Goal: Communication & Community: Answer question/provide support

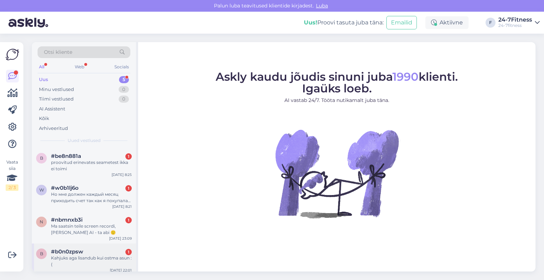
click at [67, 261] on div "Kahjuks aga lisandub kui ostma asun :(" at bounding box center [91, 261] width 81 height 13
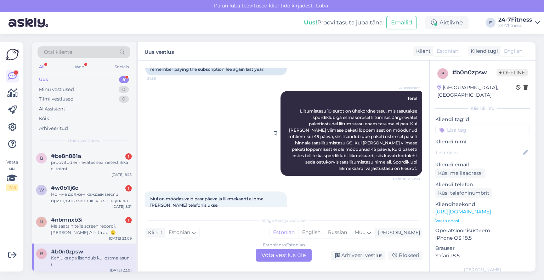
scroll to position [106, 0]
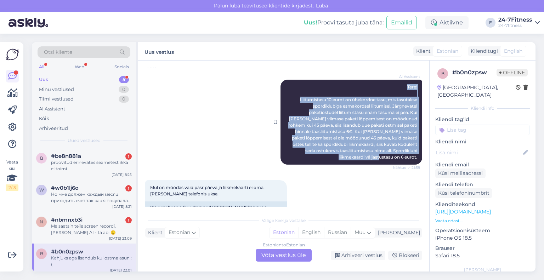
drag, startPoint x: 413, startPoint y: 158, endPoint x: 387, endPoint y: 88, distance: 74.2
click at [387, 88] on div "AI Assistent Tere! Liitumistasu 10 eurot on ühekordne tasu, mis tasutakse spord…" at bounding box center [352, 122] width 142 height 85
copy span "Tere! Liitumistasu 10 eurot on ühekordne tasu, mis tasutakse spordiklubiga esma…"
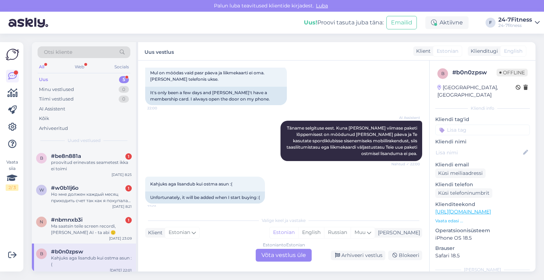
scroll to position [225, 0]
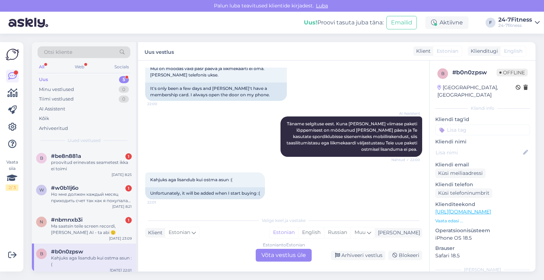
click at [281, 254] on div "Estonian to Estonian Võta vestlus üle" at bounding box center [284, 255] width 56 height 13
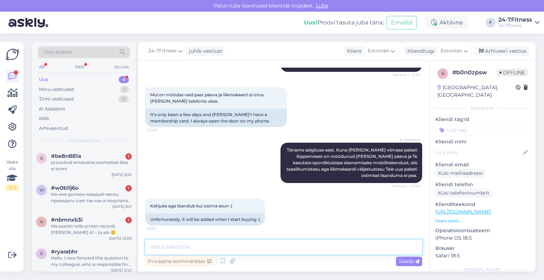
click at [270, 250] on textarea at bounding box center [283, 247] width 277 height 15
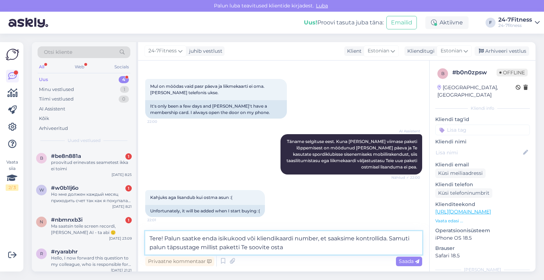
type textarea "Tere! Palun saatke enda isikukood või kliendikaardi number, et saaksime kontrol…"
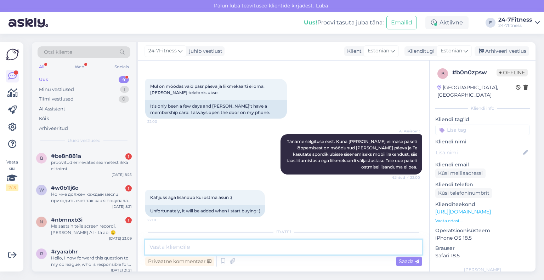
scroll to position [257, 0]
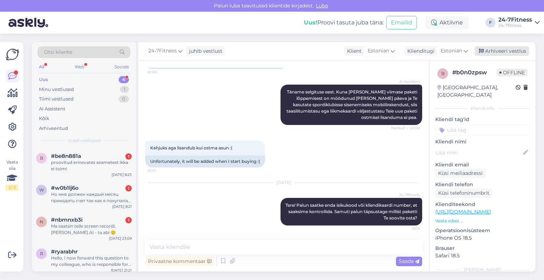
click at [484, 51] on icon at bounding box center [481, 51] width 5 height 5
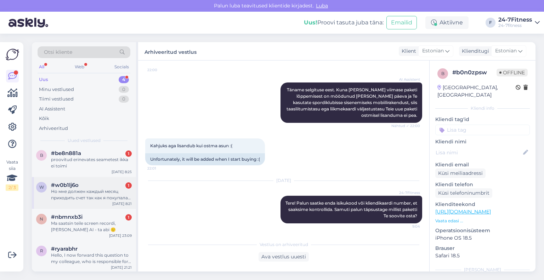
scroll to position [4, 0]
click at [77, 249] on span "#ryarabhr" at bounding box center [64, 248] width 27 height 6
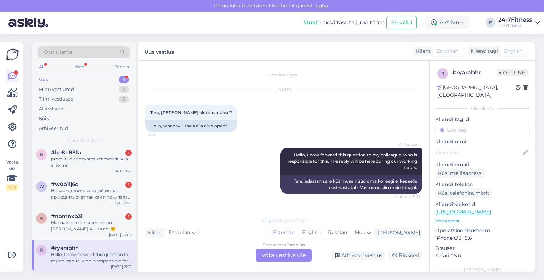
click at [276, 258] on div "Estonian to Estonian Võta vestlus üle" at bounding box center [284, 255] width 56 height 13
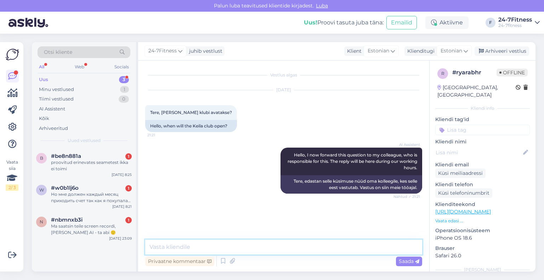
click at [240, 248] on textarea at bounding box center [283, 247] width 277 height 15
paste textarea "Tere! Täname Teid pöördumise eest! Keila spordiklubi avamine on [DATE]"
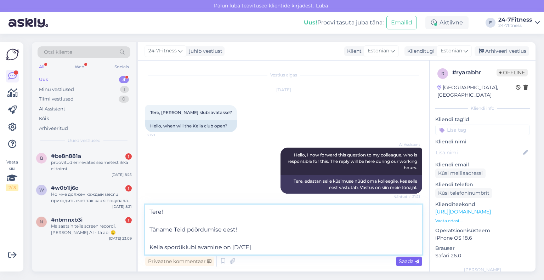
type textarea "Tere! Täname Teid pöördumise eest! Keila spordiklubi avamine on [DATE]"
click at [406, 263] on span "Saada" at bounding box center [409, 261] width 21 height 6
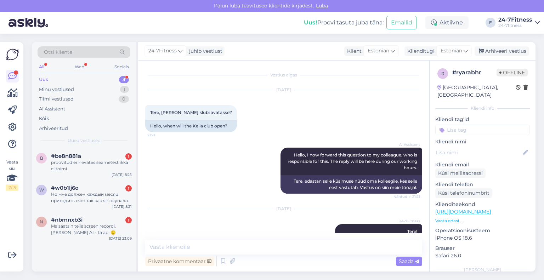
scroll to position [39, 0]
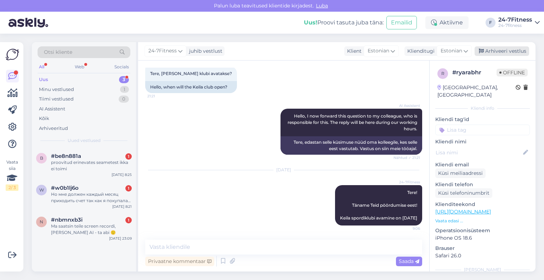
click at [516, 50] on div "Arhiveeri vestlus" at bounding box center [502, 51] width 55 height 10
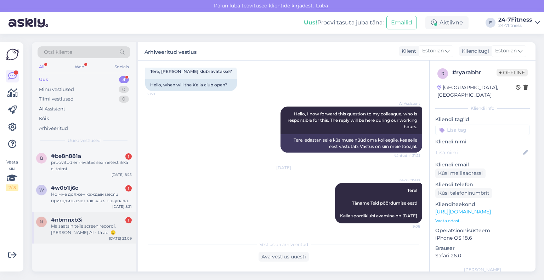
click at [58, 235] on div "Ma saatsin teile screen recordi, [PERSON_NAME] AI - ta abi 🙂" at bounding box center [91, 229] width 81 height 13
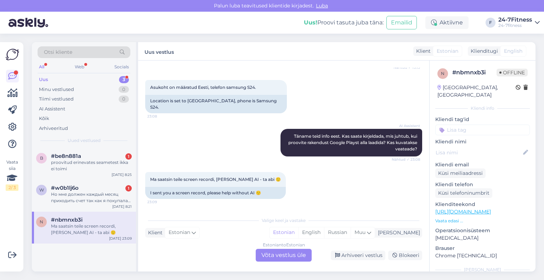
scroll to position [174, 0]
click at [266, 256] on div "Estonian to Estonian Võta vestlus üle" at bounding box center [284, 255] width 56 height 13
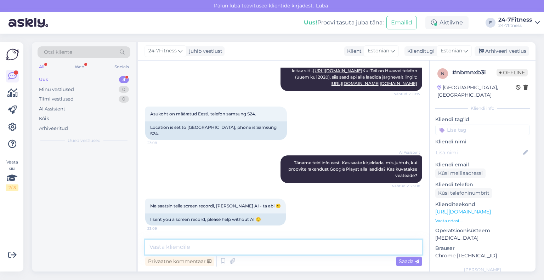
click at [268, 247] on textarea at bounding box center [283, 247] width 277 height 15
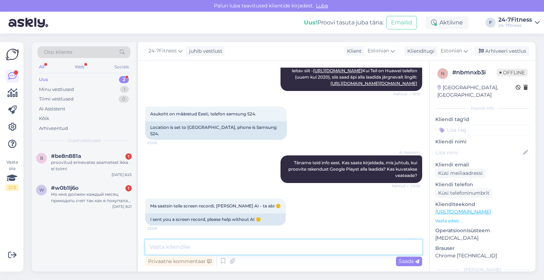
paste textarea "Meie andmetel on mobiilirakenduse allalaadimine täiesti võimalik ja tõrget ei e…"
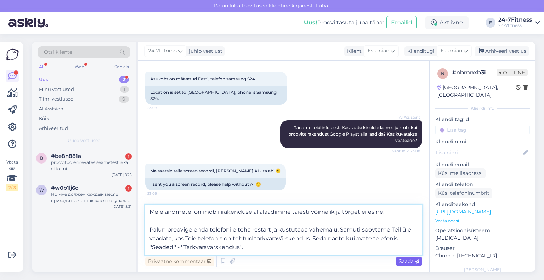
type textarea "Meie andmetel on mobiilirakenduse allalaadimine täiesti võimalik ja tõrget ei e…"
click at [402, 262] on span "Saada" at bounding box center [409, 261] width 21 height 6
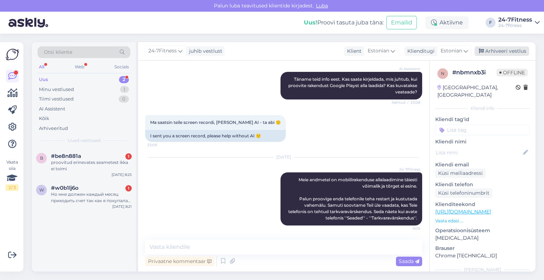
click at [494, 51] on div "Arhiveeri vestlus" at bounding box center [502, 51] width 55 height 10
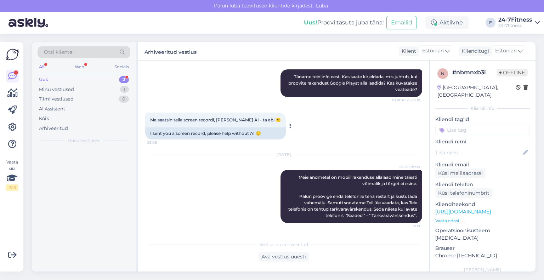
scroll to position [234, 0]
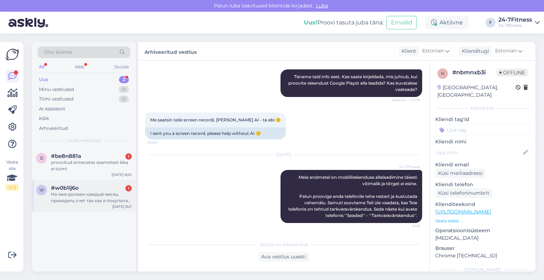
click at [60, 193] on div "Но мне должен каждый месяц приходить счет так как я покупала годовой обонтмент …" at bounding box center [91, 197] width 81 height 13
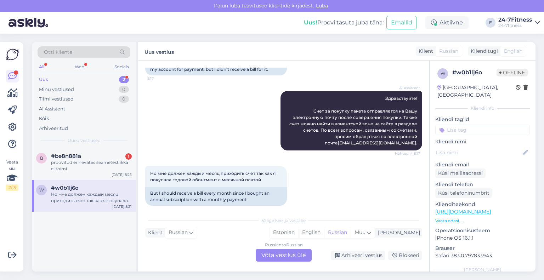
scroll to position [0, 0]
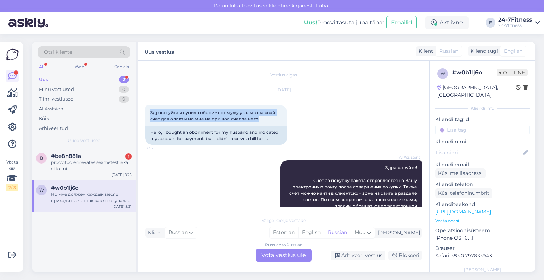
drag, startPoint x: 260, startPoint y: 119, endPoint x: 145, endPoint y: 112, distance: 115.4
click at [145, 112] on div "Vestlus algas [DATE] Здраствуйте я купила обонимент мужу указывала свой счет дл…" at bounding box center [283, 166] width 291 height 211
copy span "Здраствуйте я купила обонимент мужу указывала свой счет для оплаты но мне не пр…"
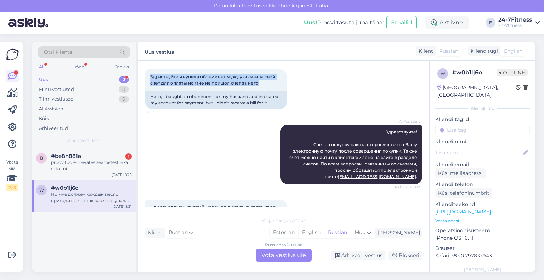
scroll to position [69, 0]
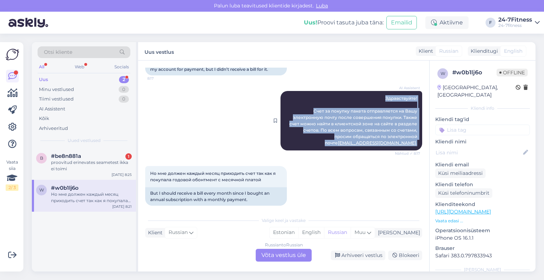
drag, startPoint x: 413, startPoint y: 136, endPoint x: 369, endPoint y: 98, distance: 58.3
click at [369, 98] on div "AI Assistent Здравствуйте! Счет за покупку пакета отправляется на Вашу электрон…" at bounding box center [352, 121] width 142 height 60
copy span "Здравствуйте! Счет за покупку пакета отправляется на Вашу электронную почту пос…"
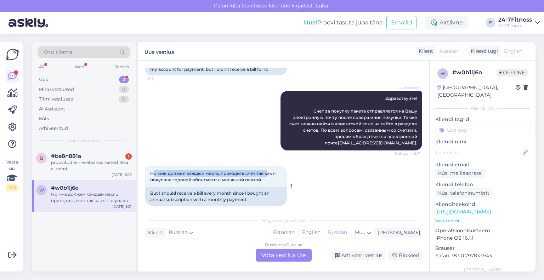
drag, startPoint x: 267, startPoint y: 170, endPoint x: 155, endPoint y: 169, distance: 112.0
click at [155, 169] on div "Но мне должен каждый месяц приходить счет так как я покупала годовой обонтмент …" at bounding box center [216, 176] width 142 height 21
click at [249, 172] on span "Но мне должен каждый месяц приходить счет так как я покупала годовой обонтмент …" at bounding box center [213, 177] width 127 height 12
drag, startPoint x: 262, startPoint y: 174, endPoint x: 145, endPoint y: 169, distance: 117.8
click at [145, 169] on div "Vestlus algas [DATE] Здраствуйте я купила обонимент мужу указывала свой счет дл…" at bounding box center [283, 166] width 291 height 211
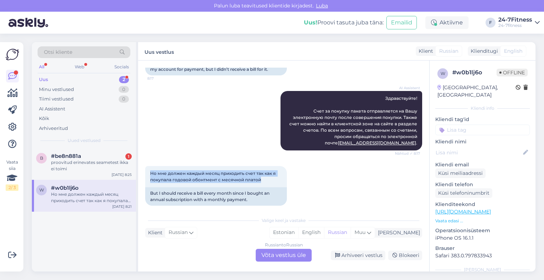
copy span "Но мне должен каждый месяц приходить счет так как я покупала годовой обонтмент …"
click at [285, 253] on div "Russian to Russian Võta vestlus üle" at bounding box center [284, 255] width 56 height 13
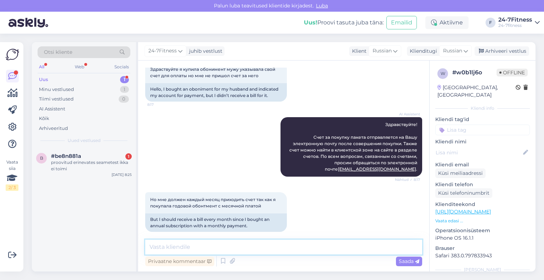
click at [250, 245] on textarea at bounding box center [283, 247] width 277 height 15
type textarea "Palun saatke meile enda isikukood või kliendikaardi number, et saaksime kontrol…"
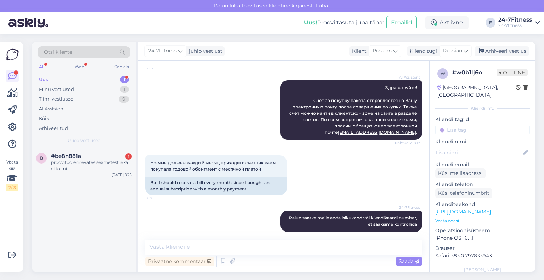
click at [488, 45] on div "24-7Fitness juhib vestlust Klient Russian Klienditugi Russian Arhiveeri vestlus" at bounding box center [337, 51] width 398 height 18
click at [492, 46] on div "24-7Fitness juhib vestlust Klient Russian Klienditugi Russian Arhiveeri vestlus" at bounding box center [337, 51] width 398 height 18
click at [491, 51] on div "Arhiveeri vestlus" at bounding box center [502, 51] width 55 height 10
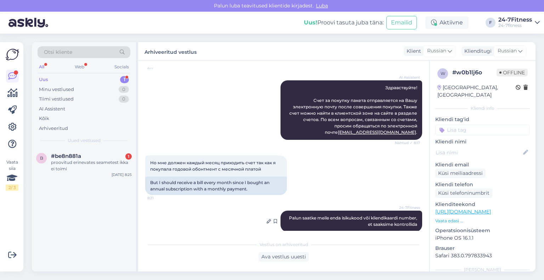
scroll to position [82, 0]
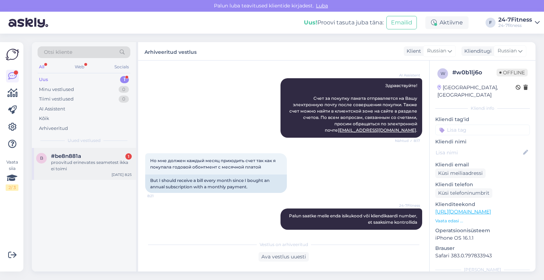
click at [85, 168] on div "proovitud erinevates seametest ikka ei toimi" at bounding box center [91, 166] width 81 height 13
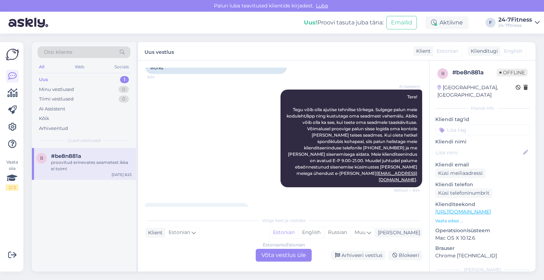
scroll to position [89, 0]
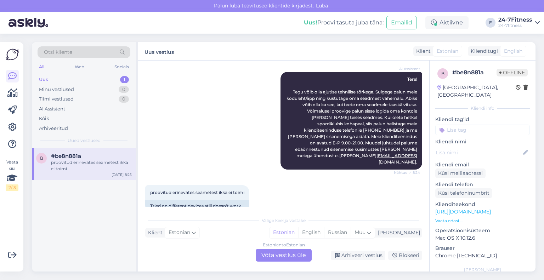
click at [272, 256] on div "Estonian to Estonian Võta vestlus üle" at bounding box center [284, 255] width 56 height 13
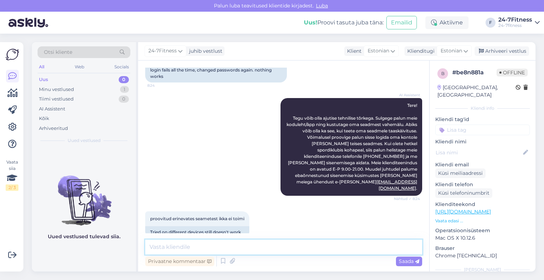
click at [275, 246] on textarea at bounding box center [283, 247] width 277 height 15
type textarea "Palun saatke meile enda isikukood, et saaksime kontrollida"
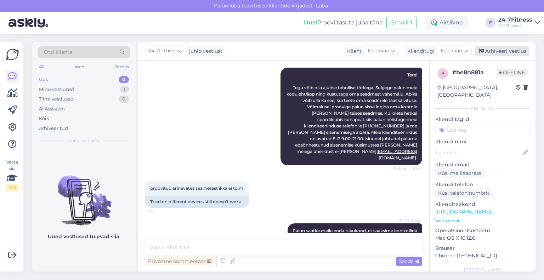
click at [503, 54] on div "Arhiveeri vestlus" at bounding box center [502, 51] width 55 height 10
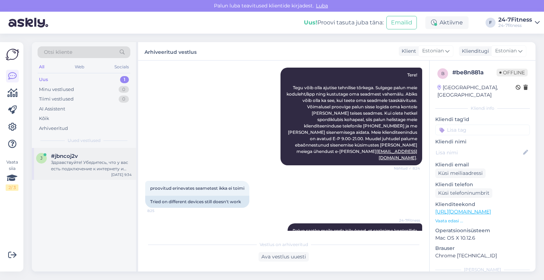
click at [95, 169] on div "Здравствуйте! Убедитесь, что у вас есть подключение к интернету и включена функ…" at bounding box center [91, 166] width 81 height 13
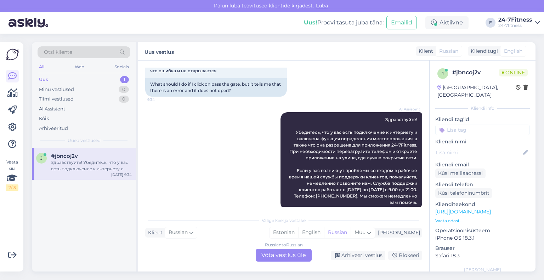
scroll to position [284, 0]
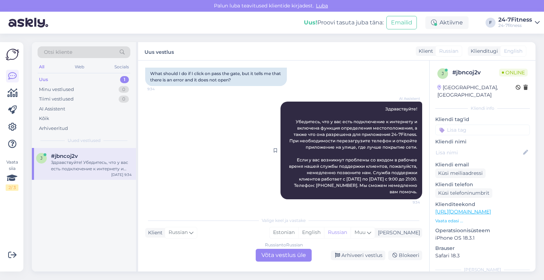
drag, startPoint x: 412, startPoint y: 193, endPoint x: 376, endPoint y: 108, distance: 92.3
click at [376, 108] on div "AI Assistent Здравствуйте! Убедитесь, что у вас есть подключение к интернету и …" at bounding box center [352, 151] width 142 height 98
copy span "Здравствуйте! Убедитесь, что у вас есть подключение к интернету и включена функ…"
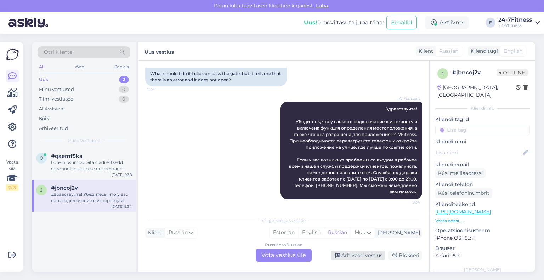
click at [345, 257] on div "Arhiveeri vestlus" at bounding box center [358, 256] width 55 height 10
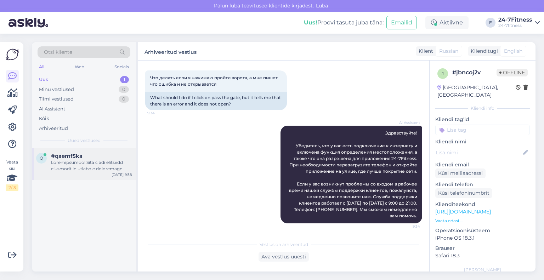
click at [96, 167] on div at bounding box center [91, 166] width 81 height 13
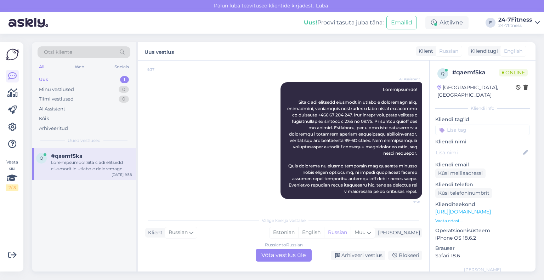
scroll to position [104, 0]
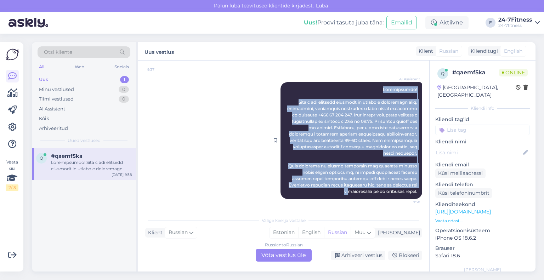
drag, startPoint x: 413, startPoint y: 188, endPoint x: 363, endPoint y: 78, distance: 121.0
click at [363, 82] on div "AI Assistent 9:38" at bounding box center [352, 140] width 142 height 117
copy span "Loremipsumdo! Sita c adi elitsedd eiusmodt in utlabo e doloremagn aliq, enimadm…"
click at [234, 161] on div "AI Assistent 9:38" at bounding box center [283, 140] width 277 height 133
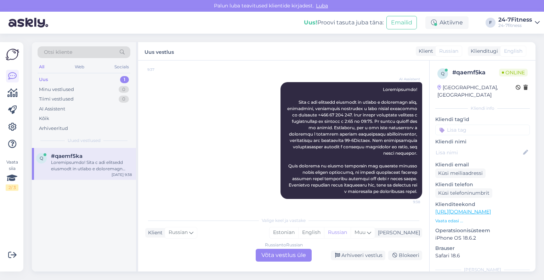
click at [364, 264] on div "Vestlus algas [DATE] Здравствуйте! Не могу зайти в спортзал адрес [STREET_ADDRE…" at bounding box center [283, 166] width 291 height 211
click at [360, 257] on div "Arhiveeri vestlus" at bounding box center [358, 256] width 55 height 10
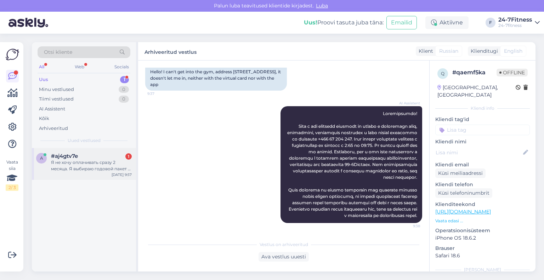
click at [64, 164] on div "Я не хочу оплачивать сразу 2 месяца. Я выбираю годовой пакет и ежемесячно 21, а…" at bounding box center [91, 166] width 81 height 13
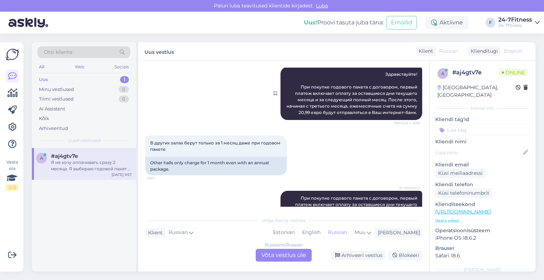
scroll to position [35, 0]
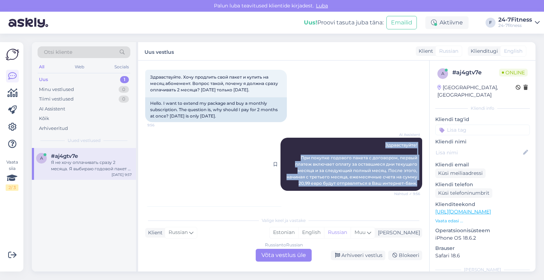
drag, startPoint x: 414, startPoint y: 183, endPoint x: 374, endPoint y: 146, distance: 54.5
click at [374, 146] on div "AI Assistent Здравствуйте! При покупке годового пакета с договором, первый плат…" at bounding box center [352, 164] width 142 height 53
copy span "Здравствуйте! При покупке годового пакета с договором, первый платеж включает о…"
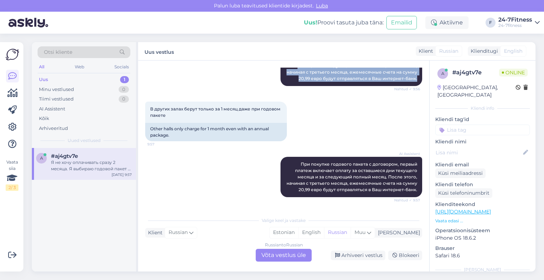
scroll to position [142, 0]
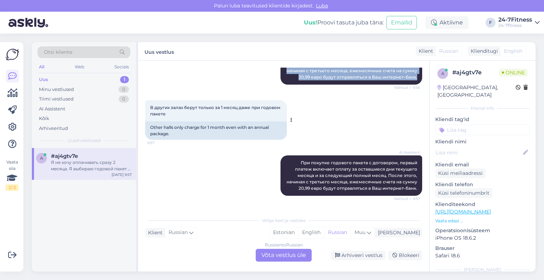
drag, startPoint x: 186, startPoint y: 116, endPoint x: 149, endPoint y: 109, distance: 37.5
click at [149, 109] on div "В других залах берут только за 1 месяц даже при годовом пакете 9:57" at bounding box center [216, 110] width 142 height 21
copy span "В других залах берут только за 1 месяц даже при годовом пакете"
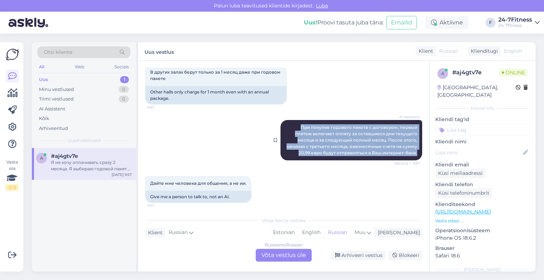
drag, startPoint x: 413, startPoint y: 153, endPoint x: 290, endPoint y: 127, distance: 125.4
click at [290, 127] on div "AI Assistent При покупке годового пакета с договором, первый платеж включает оп…" at bounding box center [352, 140] width 142 height 40
copy span "При покупке годового пакета с договором, первый платеж включает оплату за остав…"
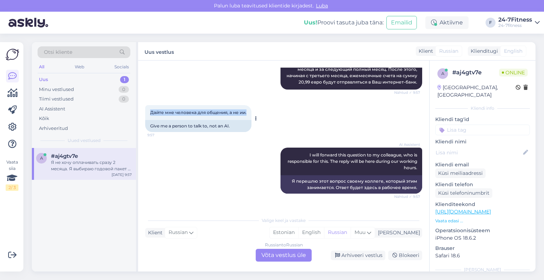
drag, startPoint x: 247, startPoint y: 113, endPoint x: 151, endPoint y: 111, distance: 95.4
click at [151, 111] on div "Дайте мне человека для общения, а не ии. 9:57" at bounding box center [198, 112] width 106 height 15
copy span "Дайте мне человека для общения, а не ии."
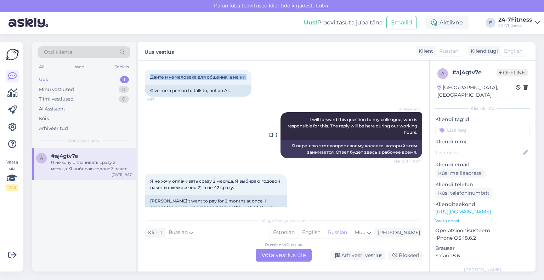
scroll to position [298, 0]
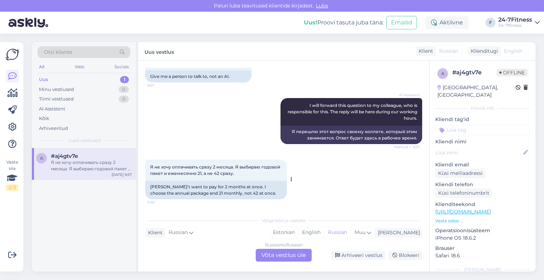
drag, startPoint x: 242, startPoint y: 171, endPoint x: 147, endPoint y: 164, distance: 95.6
click at [147, 164] on div "Я не хочу оплачивать сразу 2 месяца. Я выбираю годовой пакет и ежемесячно 21, а…" at bounding box center [216, 170] width 142 height 21
click at [278, 254] on div "Russian to Russian Võta vestlus üle" at bounding box center [284, 255] width 56 height 13
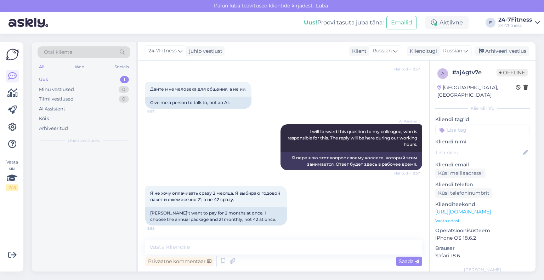
scroll to position [272, 0]
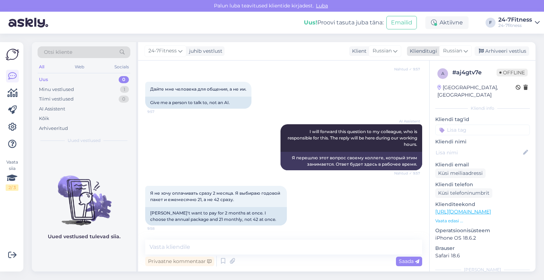
click at [417, 52] on div "Klienditugi" at bounding box center [422, 51] width 30 height 7
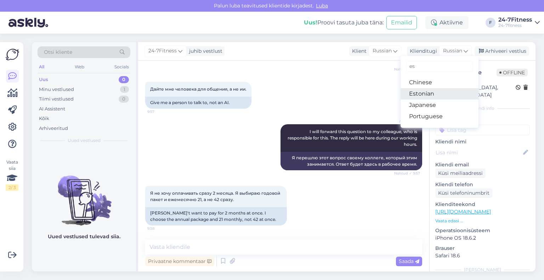
type input "es"
click at [425, 98] on link "Estonian" at bounding box center [440, 93] width 78 height 11
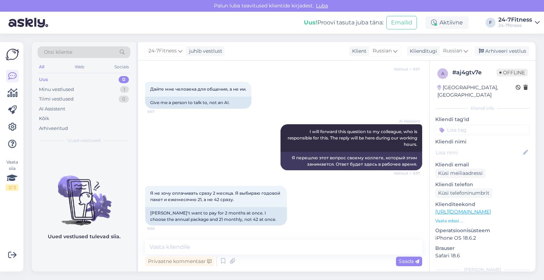
scroll to position [281, 0]
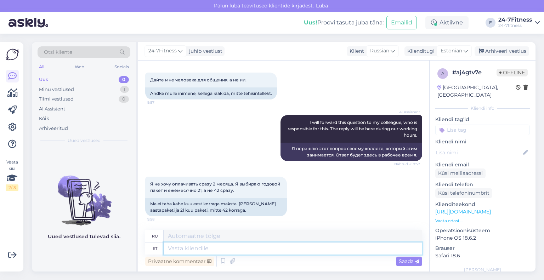
click at [203, 252] on textarea at bounding box center [293, 249] width 259 height 12
paste textarea "Lore! Ipsumdo sitametco adipis elits doeiu tempor incidid utlabo etdolor mag al…"
type textarea "Lore! Ipsumdo sitametco adipis elits doeiu tempor incidid utlabo etdolor mag al…"
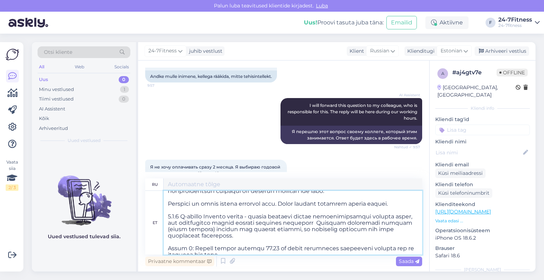
scroll to position [1, 0]
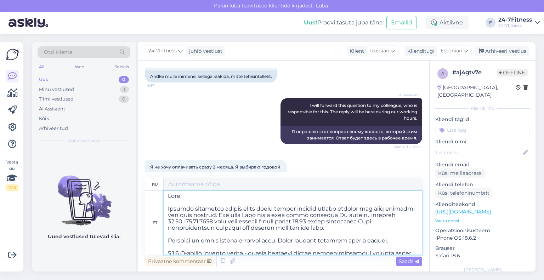
type textarea "Loremipsumdo! S ametco adipis e seddoei temporinci utlaboreetdolo magnaa enimad…"
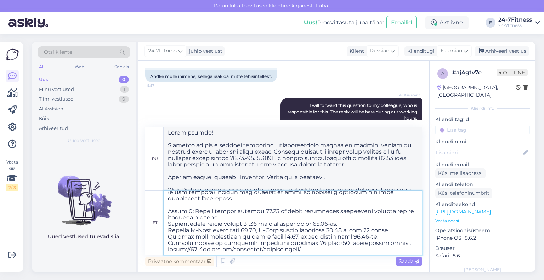
scroll to position [76, 0]
type textarea "Lore! Ipsumdo sitametco adipis elits doeiu tempor incidid utlabo etdolor mag al…"
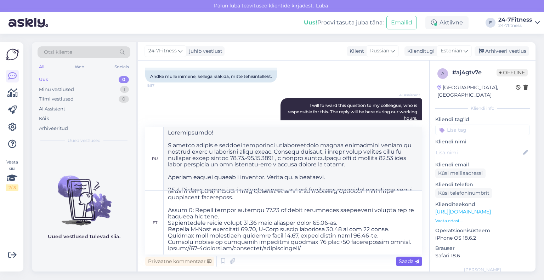
click at [401, 263] on span "Saada" at bounding box center [409, 261] width 21 height 6
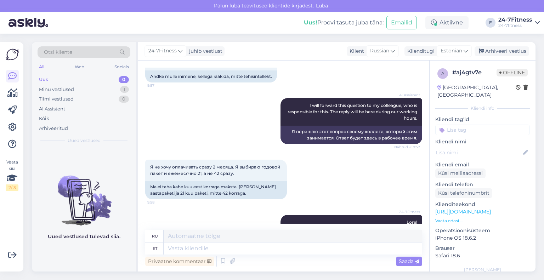
scroll to position [0, 0]
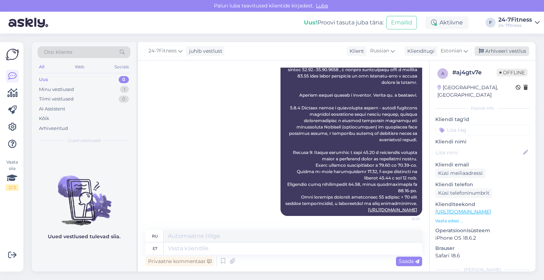
click at [487, 49] on div "Arhiveeri vestlus" at bounding box center [502, 51] width 55 height 10
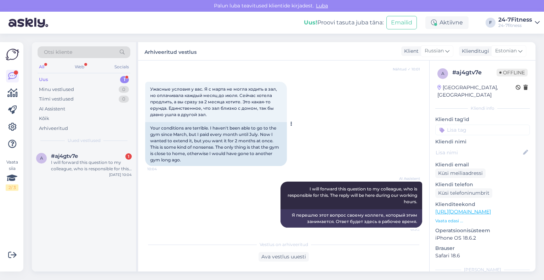
scroll to position [812, 0]
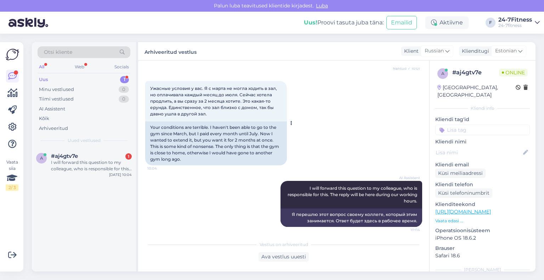
drag, startPoint x: 227, startPoint y: 147, endPoint x: 149, endPoint y: 120, distance: 82.6
click at [149, 120] on div "Ужасные условия у вас. Я с марта не могла ходить в зал, но оплачивала каждый ме…" at bounding box center [216, 101] width 142 height 40
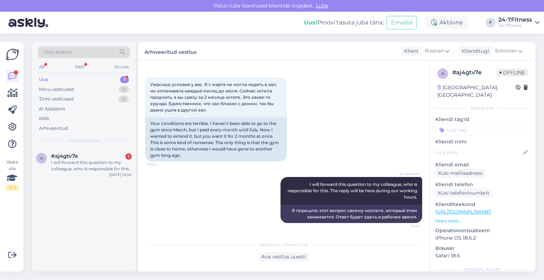
scroll to position [848, 0]
click at [280, 254] on div "Ava vestlus uuesti" at bounding box center [284, 257] width 50 height 10
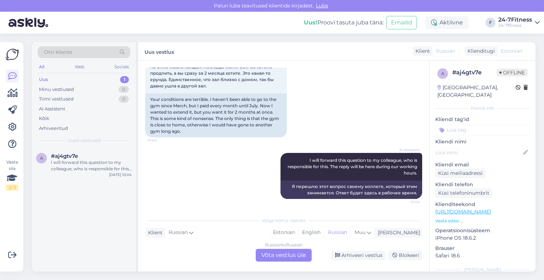
click at [289, 254] on div "Russian to Russian Võta vestlus üle" at bounding box center [284, 255] width 56 height 13
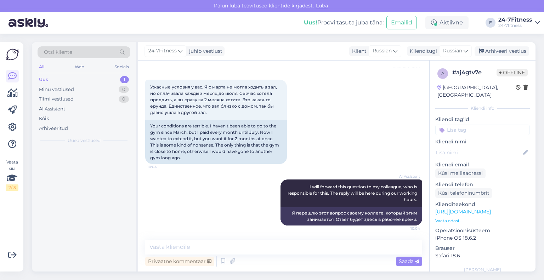
scroll to position [846, 0]
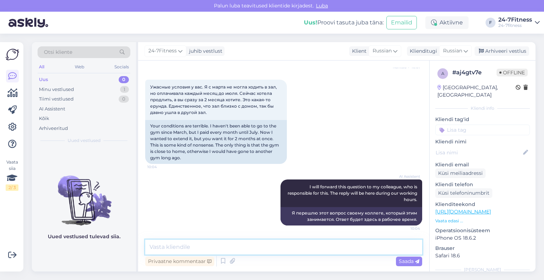
click at [269, 245] on textarea at bounding box center [283, 247] width 277 height 15
click at [440, 52] on div "Russian" at bounding box center [456, 50] width 33 height 11
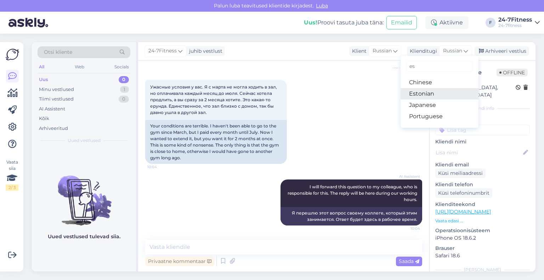
click at [438, 90] on link "Estonian" at bounding box center [440, 93] width 78 height 11
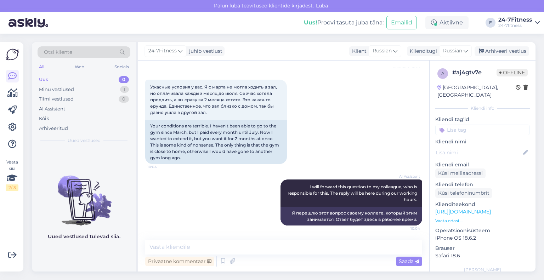
scroll to position [848, 0]
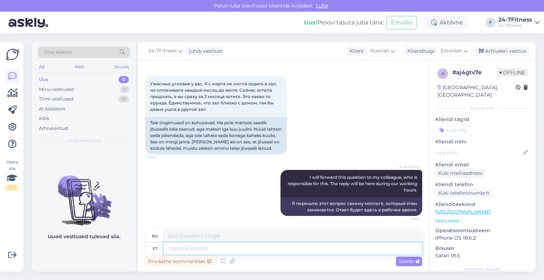
click at [203, 248] on textarea at bounding box center [293, 249] width 259 height 12
paste textarea "Paraku on sellised meie kliendilepingu tingimused."
type textarea "Paraku on sellised meie kliendilepingu tingimused."
type textarea "К сожалению, таковы условия нашего клиентского соглашения."
type textarea "Paraku on sellised meie kliendilepingu tingimused."
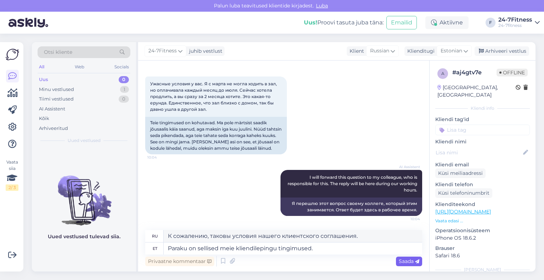
click at [410, 262] on span "Saada" at bounding box center [409, 261] width 21 height 6
click at [407, 261] on span "Saada" at bounding box center [409, 261] width 21 height 6
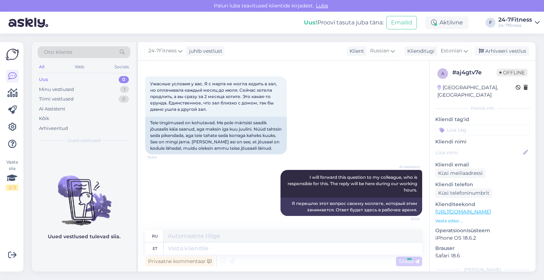
scroll to position [898, 0]
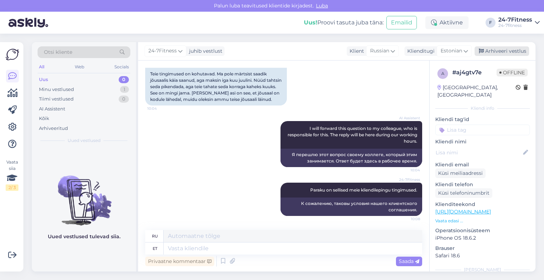
click at [488, 52] on div "Arhiveeri vestlus" at bounding box center [502, 51] width 55 height 10
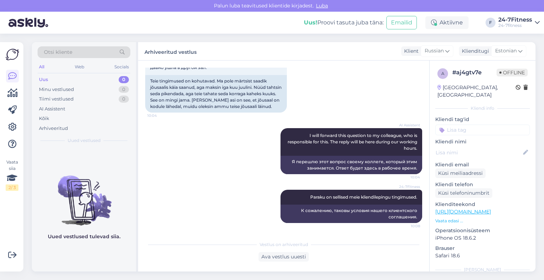
scroll to position [890, 0]
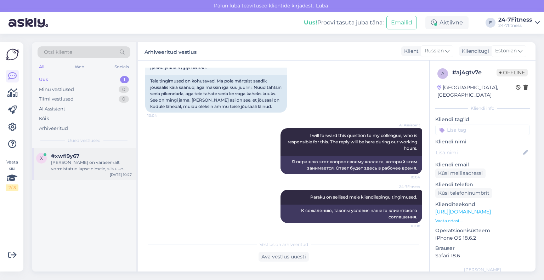
click at [88, 162] on div "[PERSON_NAME] on varasemalt vormistatud lapse nimele, siis uue paketi ostmiseks…" at bounding box center [91, 166] width 81 height 13
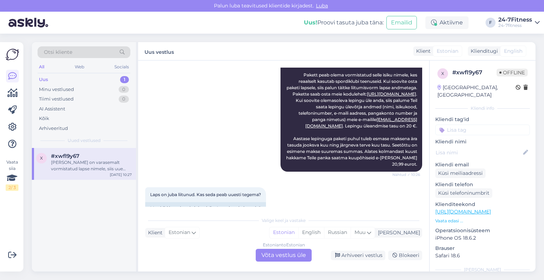
scroll to position [202, 0]
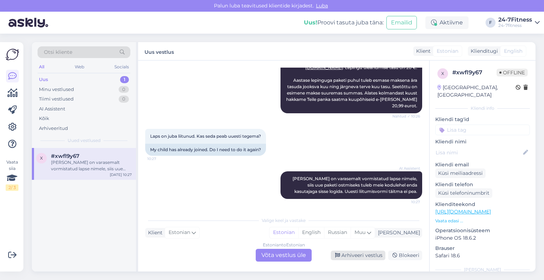
click at [359, 253] on div "Arhiveeri vestlus" at bounding box center [358, 256] width 55 height 10
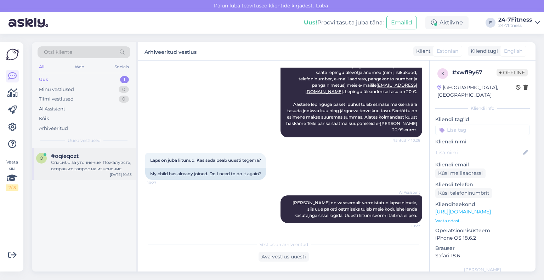
click at [91, 172] on div "o #oqieqozt Спасибо за уточнение. Пожалуйста, отправьте запрос на изменение дат…" at bounding box center [84, 164] width 104 height 32
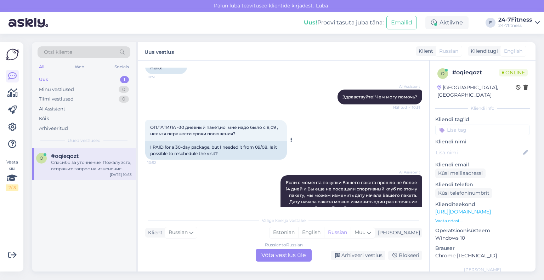
scroll to position [71, 0]
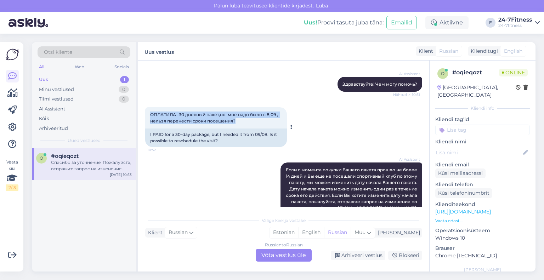
drag, startPoint x: 248, startPoint y: 121, endPoint x: 146, endPoint y: 116, distance: 102.6
click at [146, 116] on div "ОПЛАТИЛА -30 дневный пакет,но мне надо было с 8,09 , нельзя перенести сроки пос…" at bounding box center [216, 117] width 142 height 21
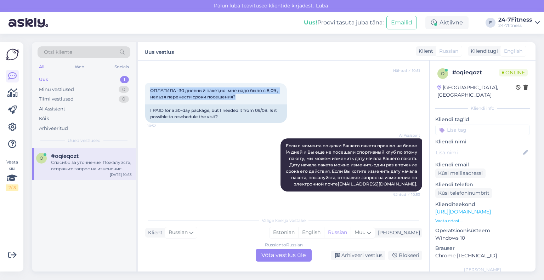
scroll to position [106, 0]
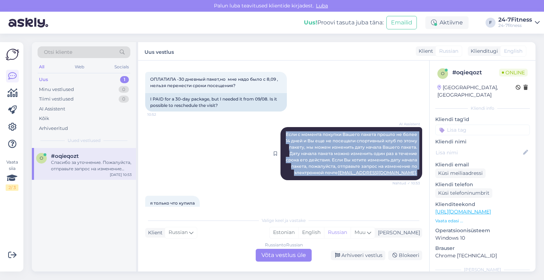
drag, startPoint x: 414, startPoint y: 173, endPoint x: 277, endPoint y: 133, distance: 142.1
click at [281, 133] on div "AI Assistent Если с момента покупки Вашего пакета прошло не более 14 дней и Вы …" at bounding box center [352, 153] width 142 height 53
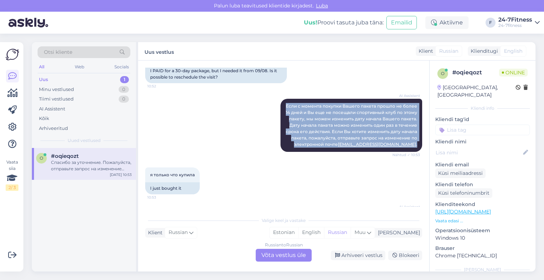
scroll to position [173, 0]
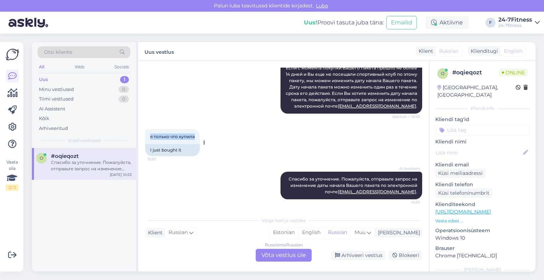
drag, startPoint x: 194, startPoint y: 137, endPoint x: 150, endPoint y: 137, distance: 44.7
click at [150, 137] on div "я только что купила 10:53" at bounding box center [172, 136] width 55 height 15
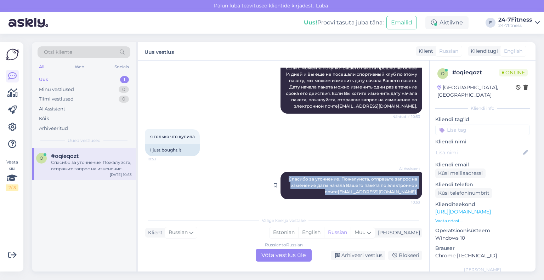
drag, startPoint x: 414, startPoint y: 190, endPoint x: 285, endPoint y: 177, distance: 129.0
click at [285, 177] on div "AI Assistent [PERSON_NAME] за уточнение. Пожалуйста, отправьте запрос на измене…" at bounding box center [352, 186] width 142 height 28
click at [348, 251] on div "Arhiveeri vestlus" at bounding box center [358, 256] width 55 height 10
